Goal: Task Accomplishment & Management: Manage account settings

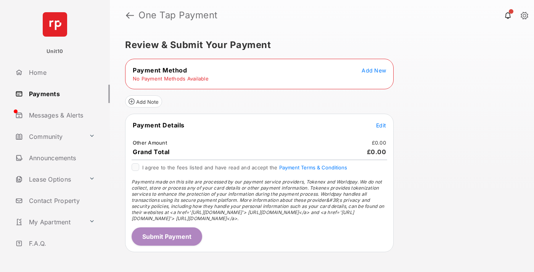
click at [374, 70] on span "Add New" at bounding box center [373, 70] width 24 height 6
